Goal: Browse casually: Explore the website without a specific task or goal

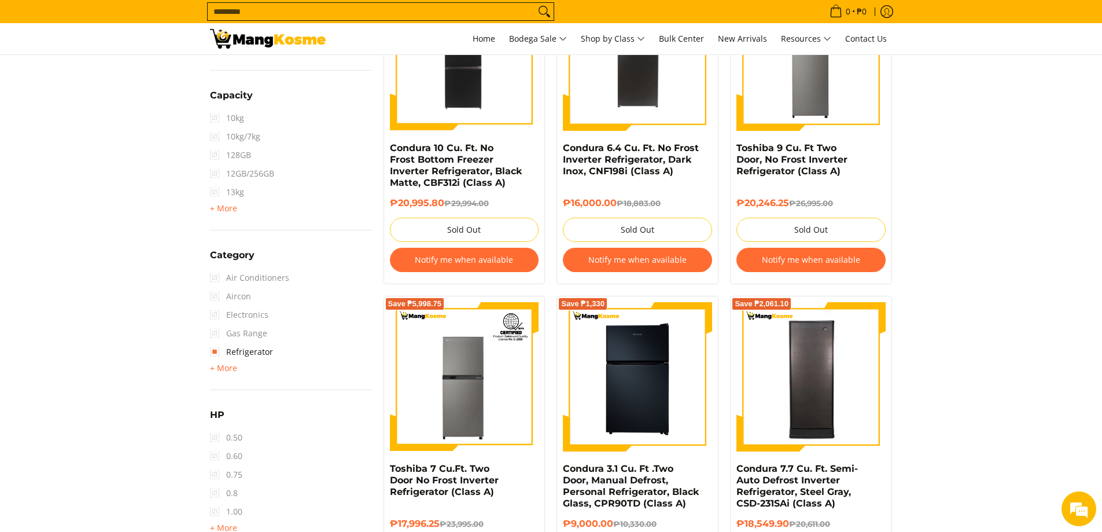
scroll to position [244, 0]
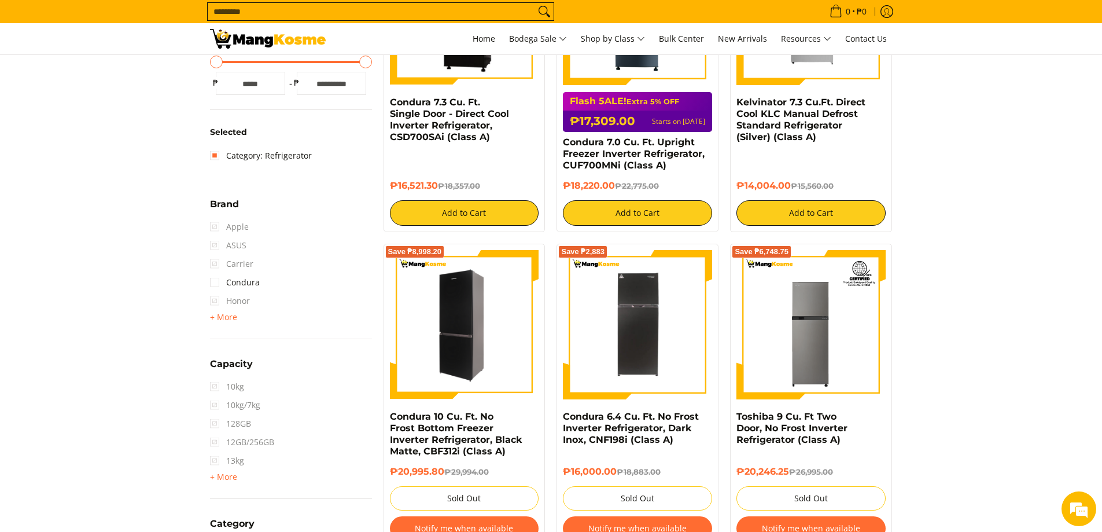
click at [432, 324] on img at bounding box center [464, 324] width 149 height 149
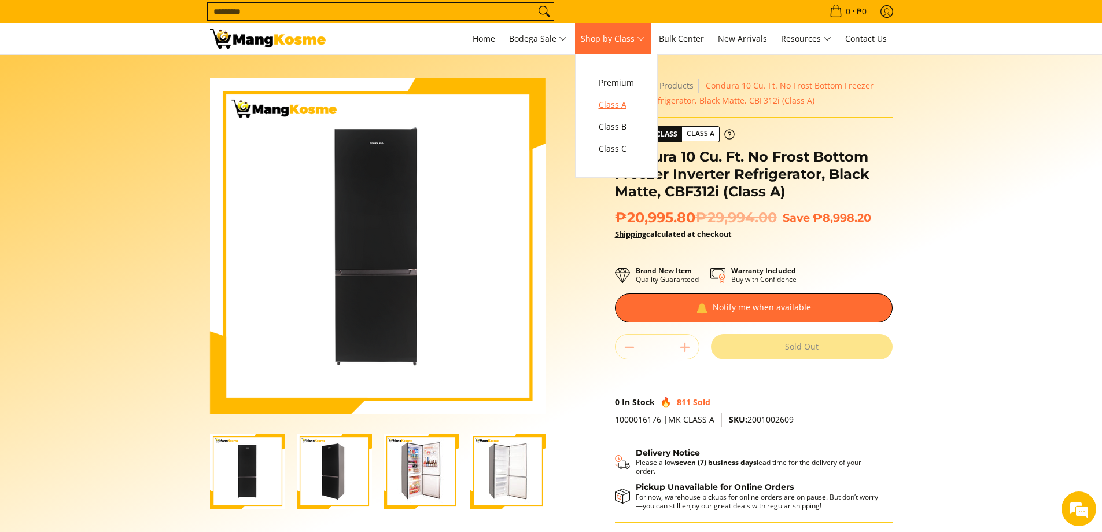
click at [631, 97] on link "Class A" at bounding box center [616, 105] width 47 height 22
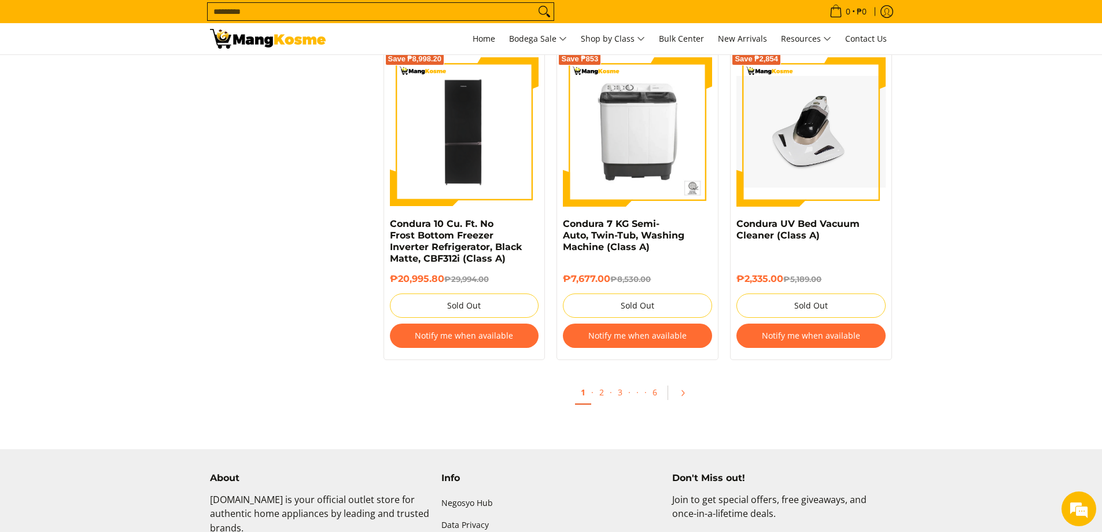
scroll to position [2604, 0]
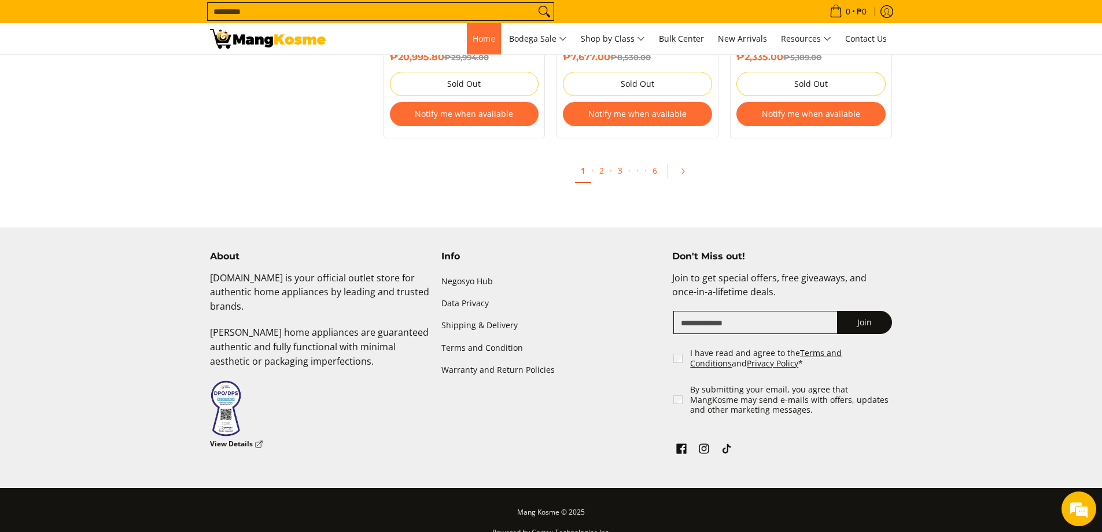
click at [475, 40] on span "Home" at bounding box center [484, 38] width 23 height 11
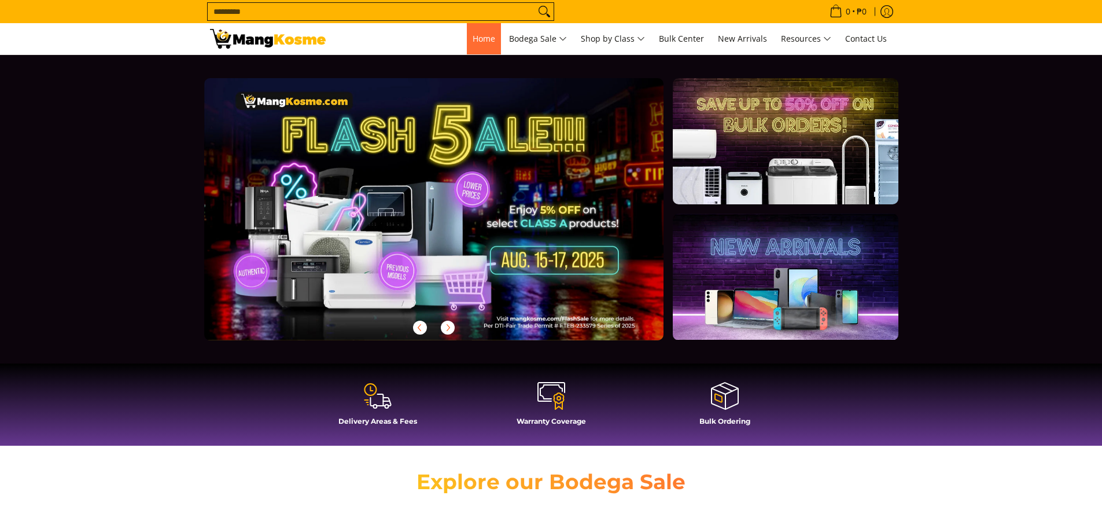
click at [484, 38] on span "Home" at bounding box center [484, 38] width 23 height 11
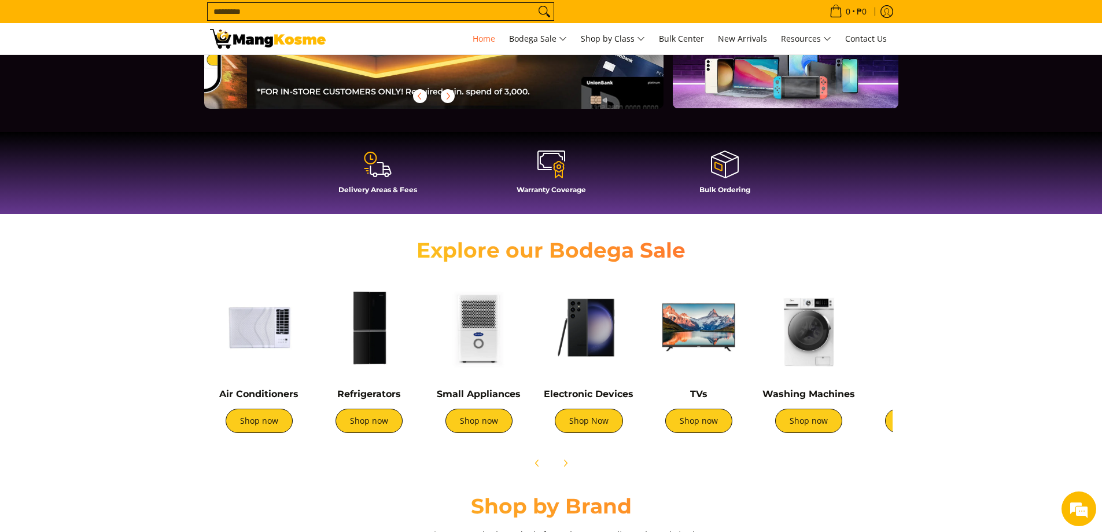
scroll to position [0, 920]
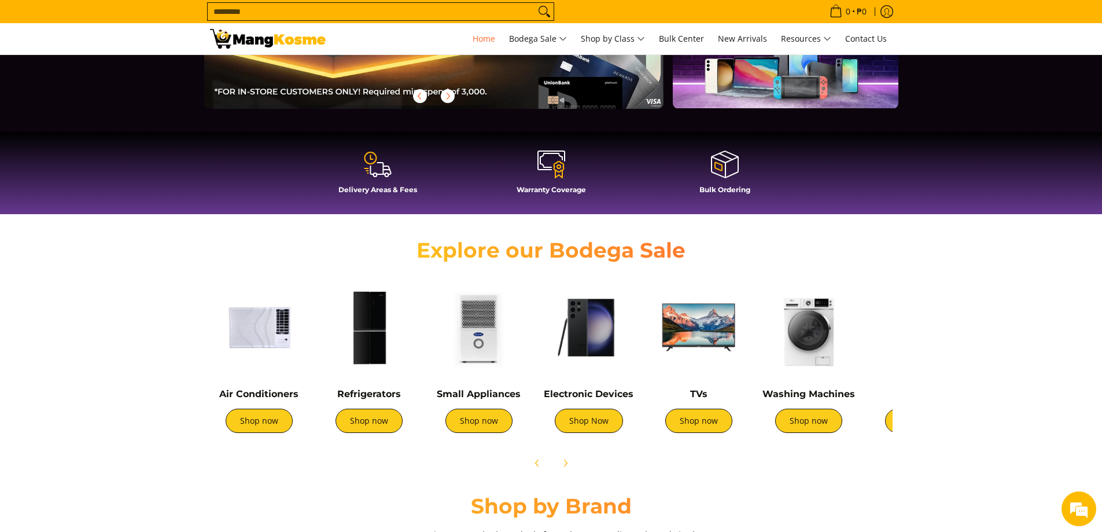
click at [593, 331] on img at bounding box center [589, 327] width 98 height 98
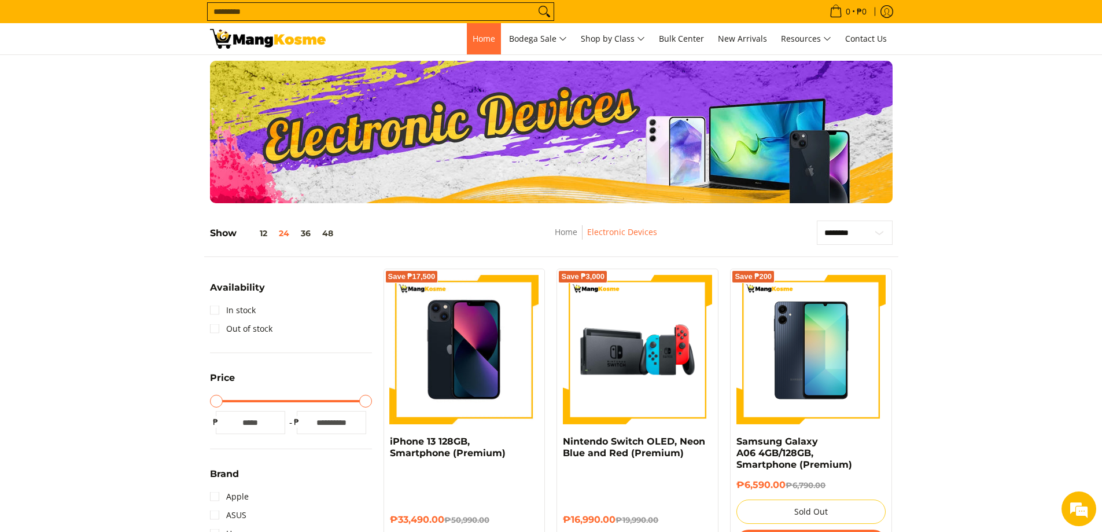
click at [480, 46] on link "Home" at bounding box center [484, 38] width 34 height 31
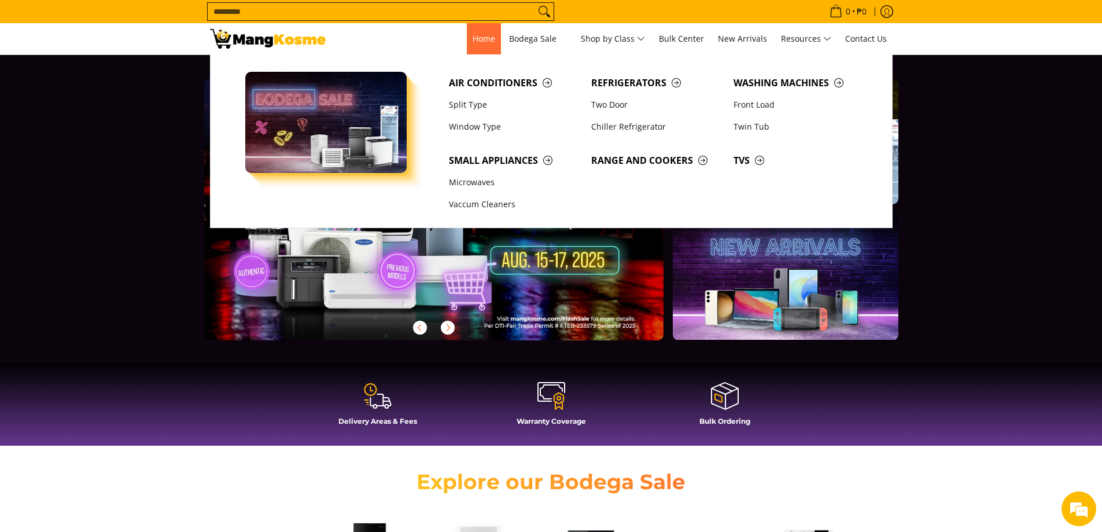
click at [490, 46] on link "Home" at bounding box center [484, 38] width 34 height 31
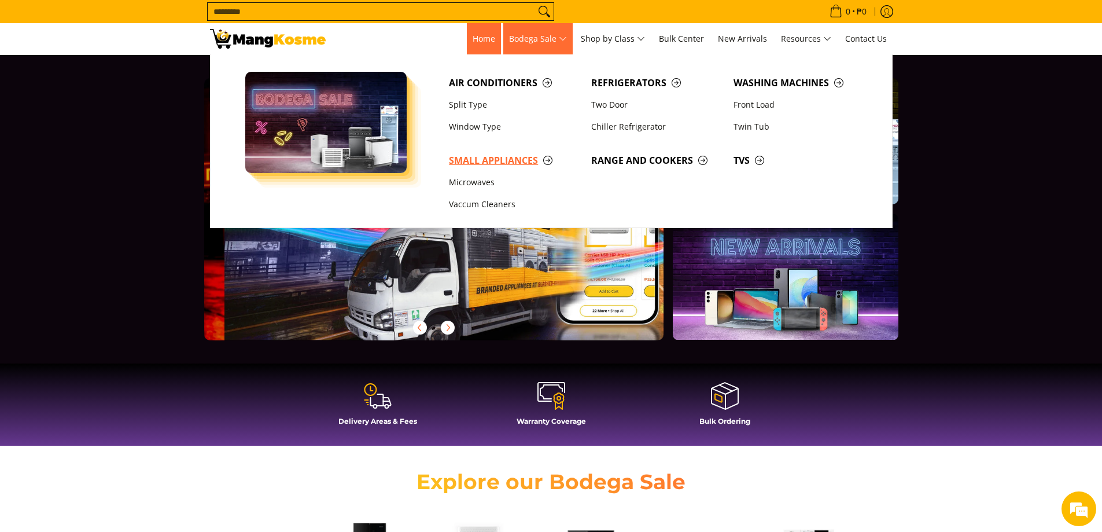
scroll to position [0, 460]
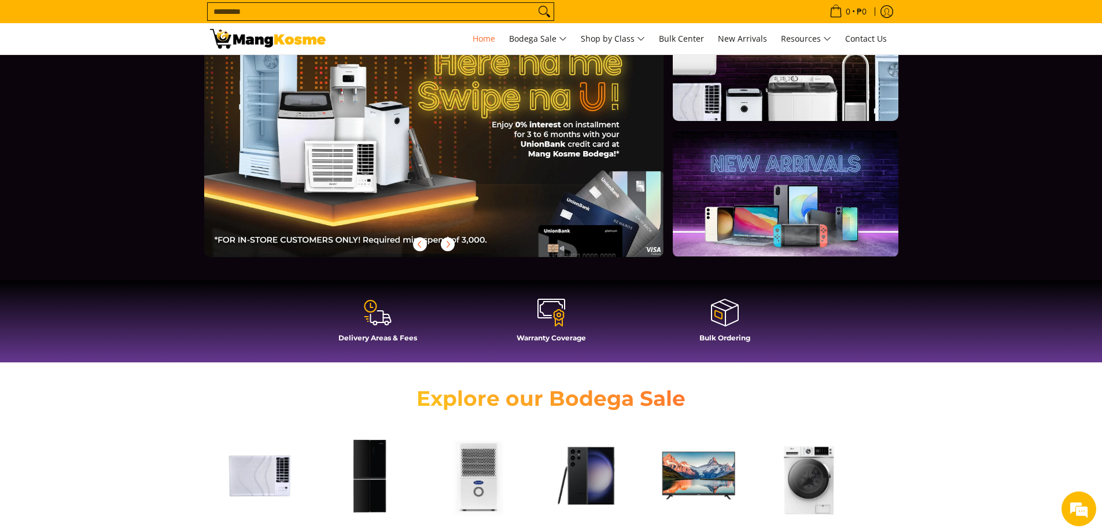
scroll to position [231, 0]
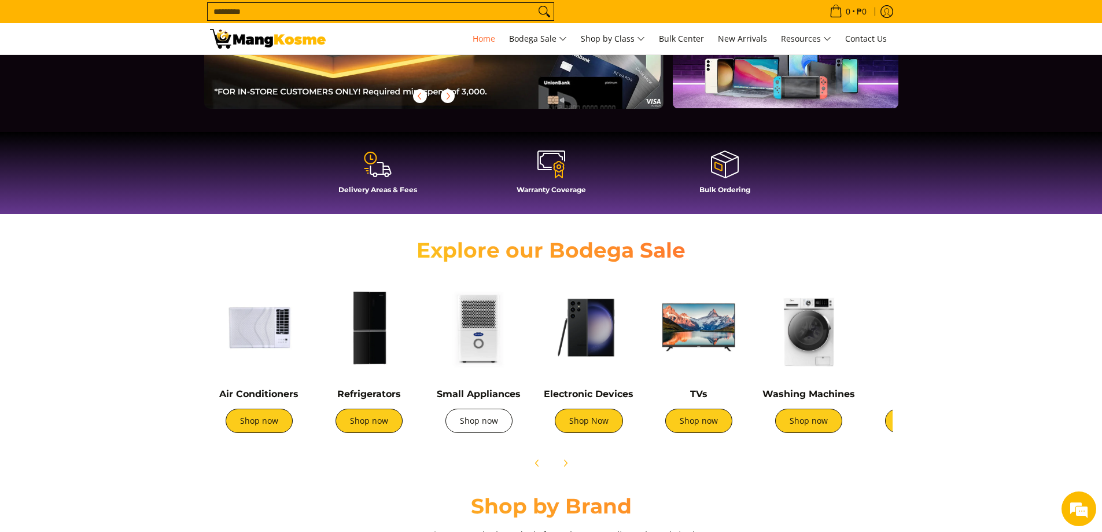
click at [480, 424] on link "Shop now" at bounding box center [479, 421] width 67 height 24
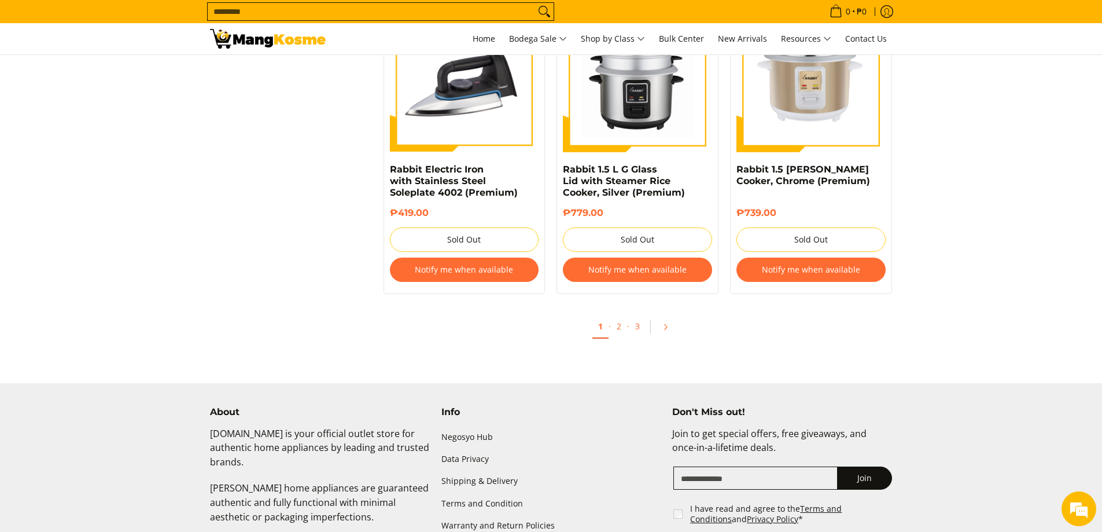
scroll to position [2373, 0]
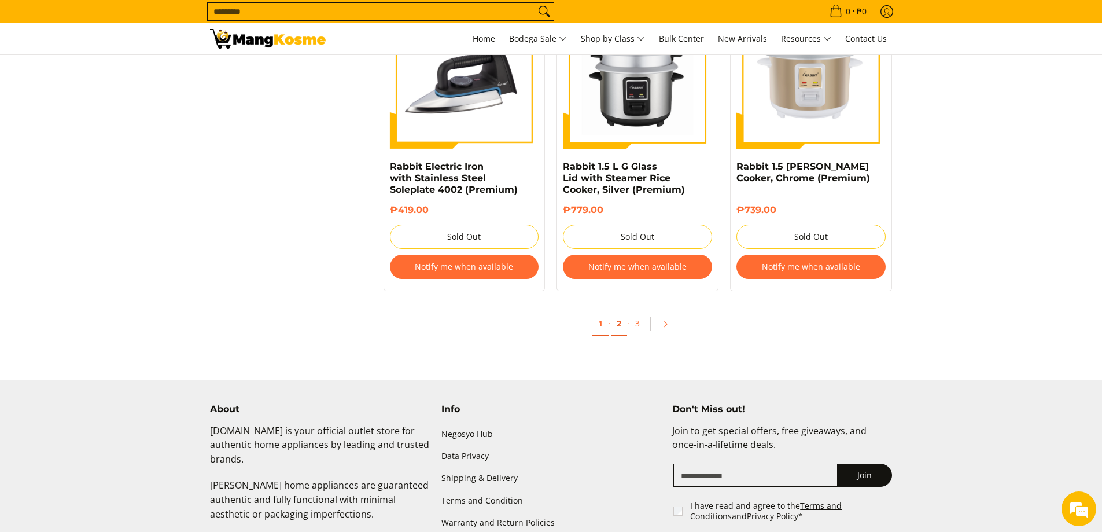
click at [620, 312] on link "2" at bounding box center [619, 324] width 16 height 24
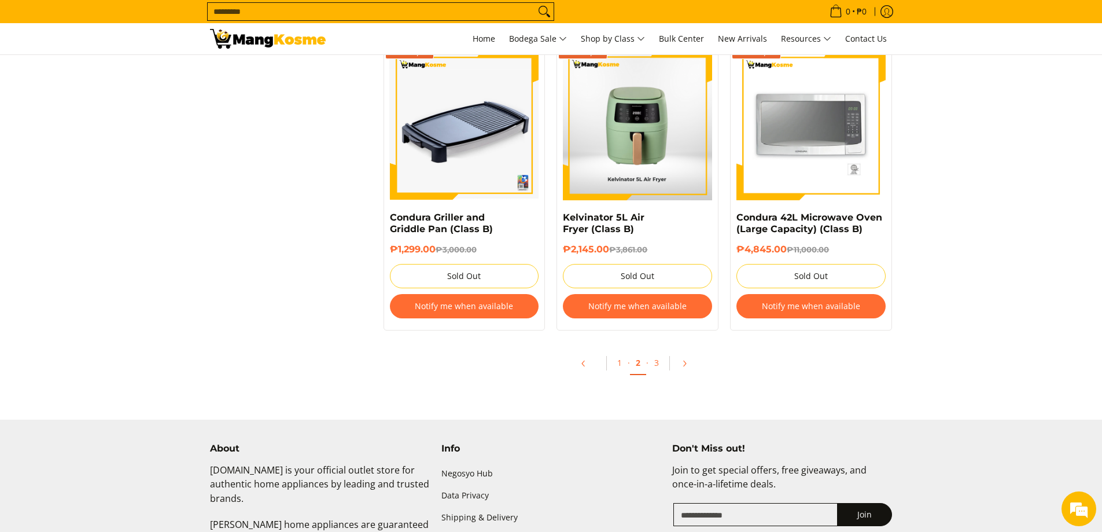
scroll to position [2373, 0]
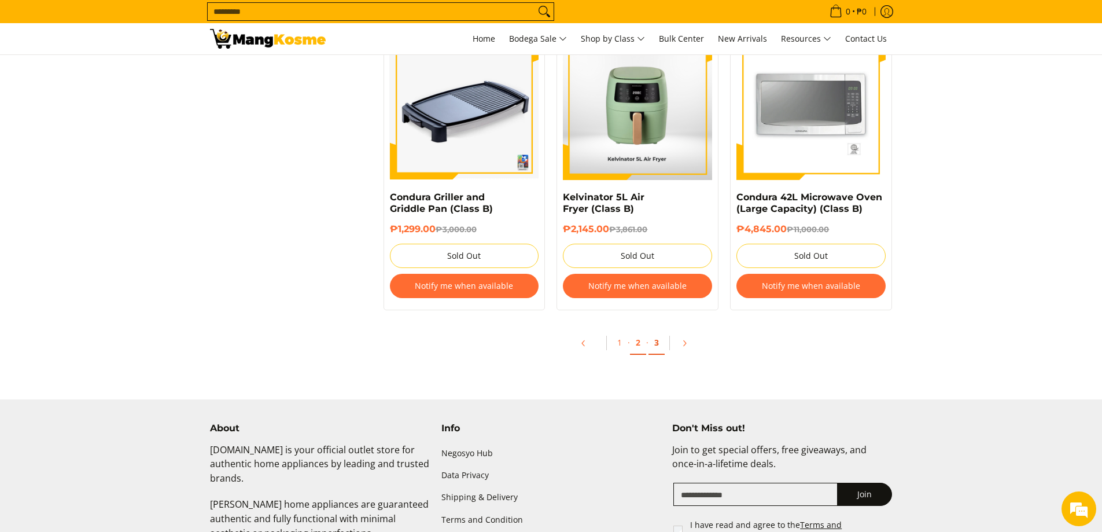
click at [655, 344] on link "3" at bounding box center [657, 343] width 16 height 24
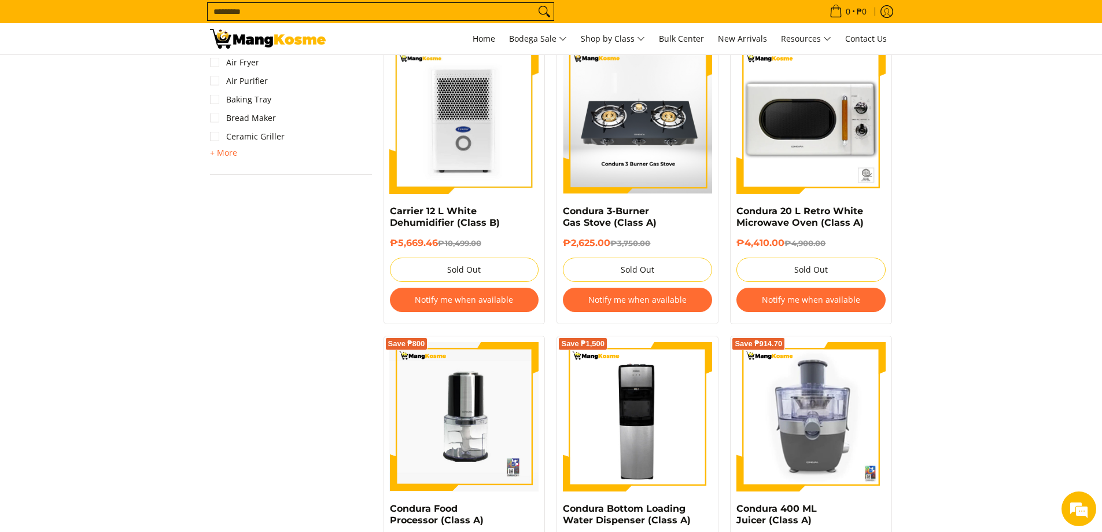
scroll to position [810, 0]
